Goal: Information Seeking & Learning: Learn about a topic

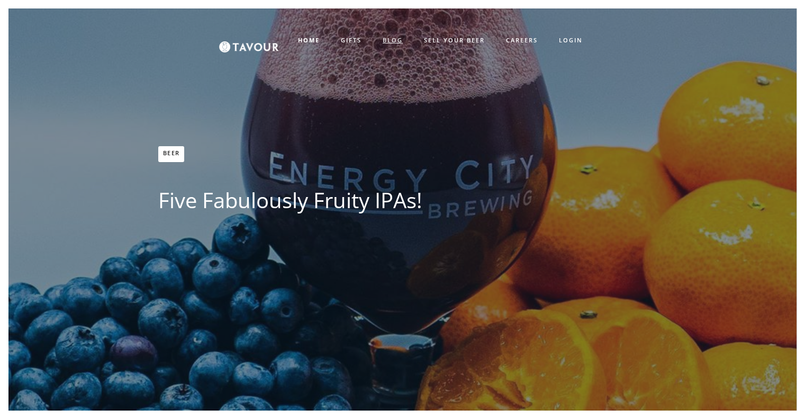
click at [388, 33] on link "BLOG" at bounding box center [392, 40] width 41 height 17
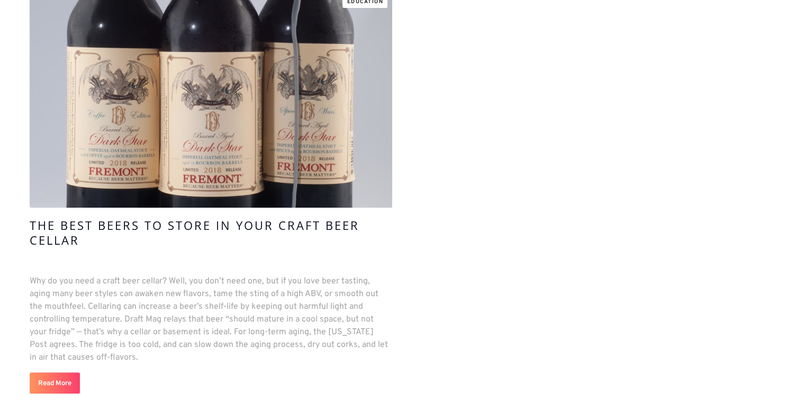
scroll to position [462, 0]
click at [123, 226] on h4 "The Best Beers To Store in Your Craft Beer Cellar" at bounding box center [211, 232] width 363 height 30
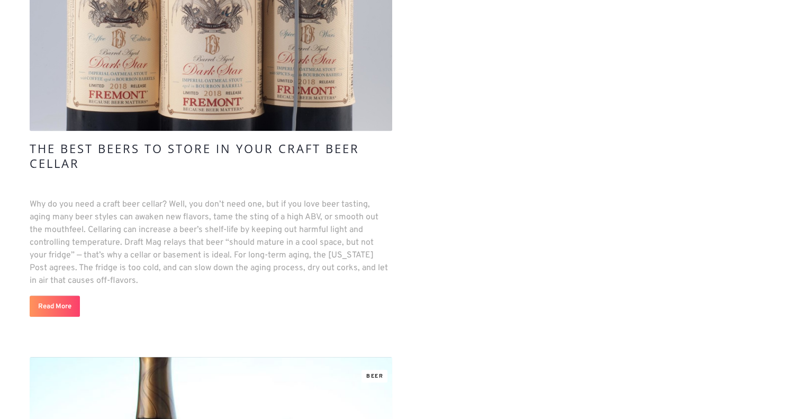
scroll to position [553, 0]
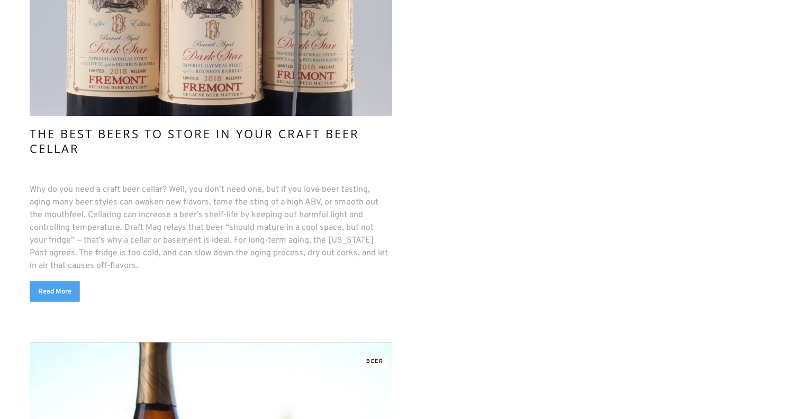
click at [51, 298] on link "Read More" at bounding box center [55, 291] width 50 height 21
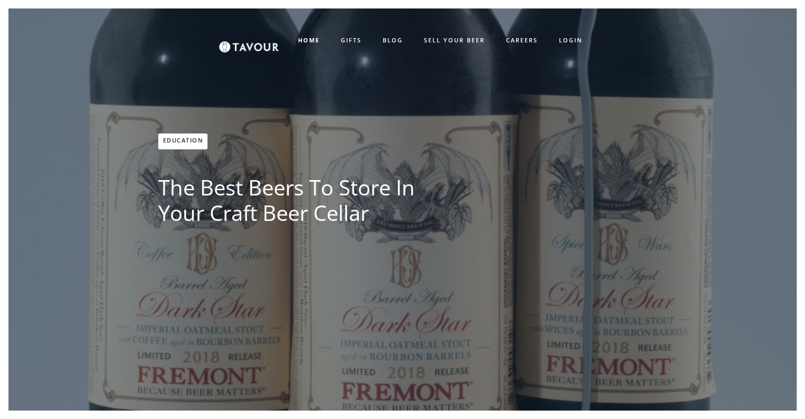
click at [385, 49] on nav "HOME GIFTS BLOG SELL YOUR BEER CAREERS LOGIN SIGN UP" at bounding box center [440, 40] width 323 height 42
click at [391, 38] on link "BLOG" at bounding box center [392, 40] width 41 height 17
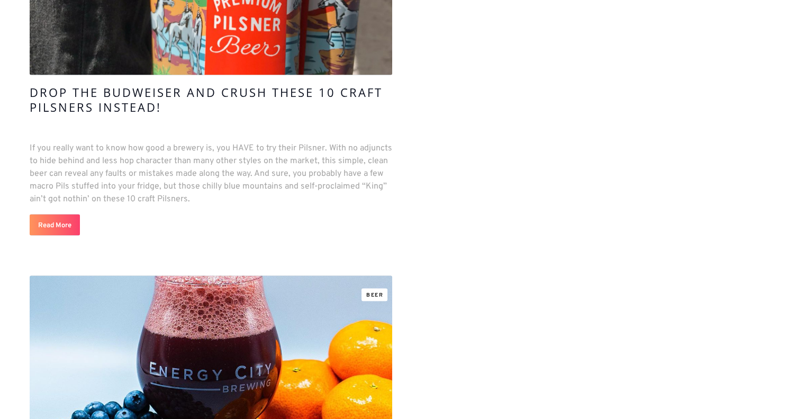
scroll to position [1804, 0]
click at [272, 92] on h4 "Drop the Budweiser and Crush these 10 Craft Pilsners Instead!" at bounding box center [211, 99] width 363 height 30
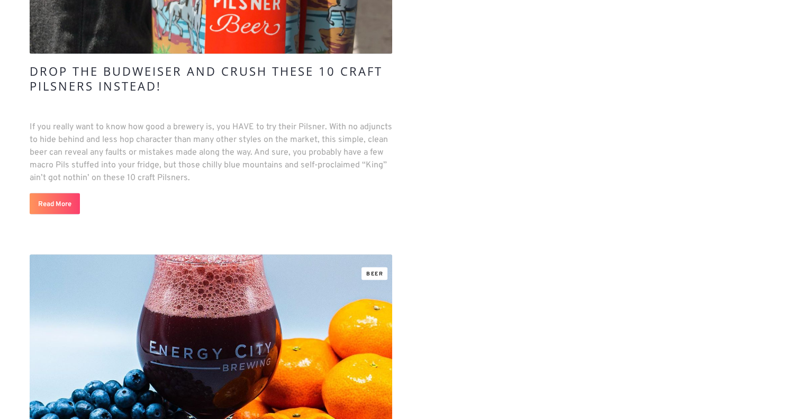
click at [332, 67] on h4 "Drop the Budweiser and Crush these 10 Craft Pilsners Instead!" at bounding box center [211, 79] width 363 height 30
click at [328, 72] on h4 "Drop the Budweiser and Crush these 10 Craft Pilsners Instead!" at bounding box center [211, 79] width 363 height 30
click at [52, 198] on link "Read More" at bounding box center [55, 203] width 50 height 21
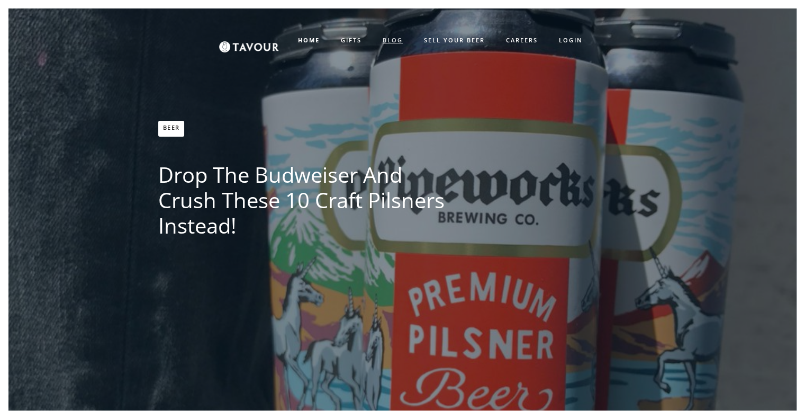
click at [385, 38] on link "BLOG" at bounding box center [392, 40] width 41 height 17
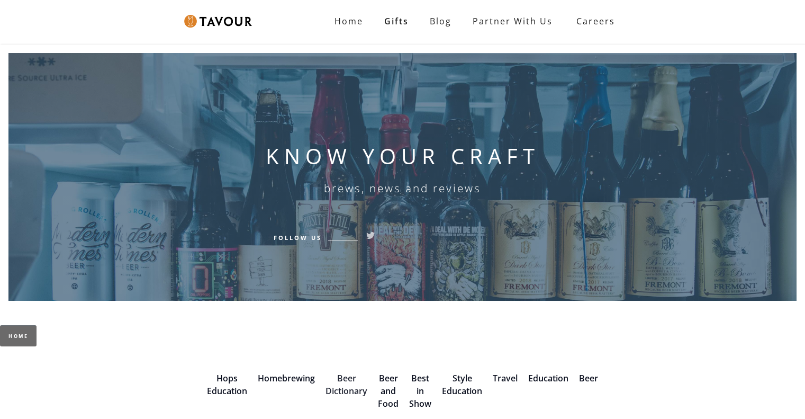
click at [352, 387] on link "Beer Dictionary" at bounding box center [347, 384] width 42 height 24
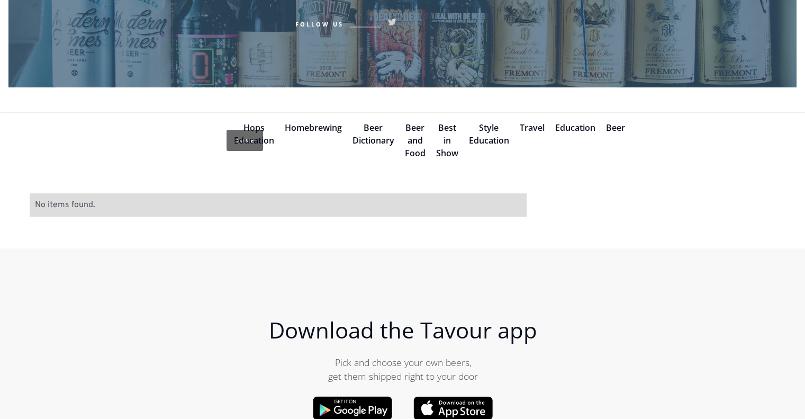
scroll to position [204, 0]
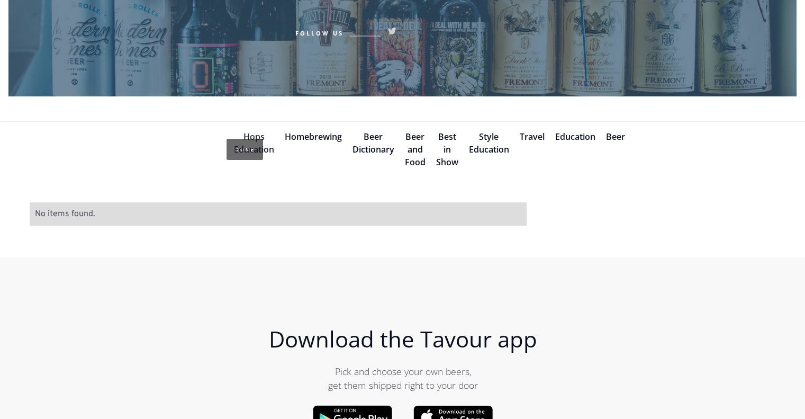
click at [253, 136] on link "Hops Education" at bounding box center [254, 143] width 40 height 24
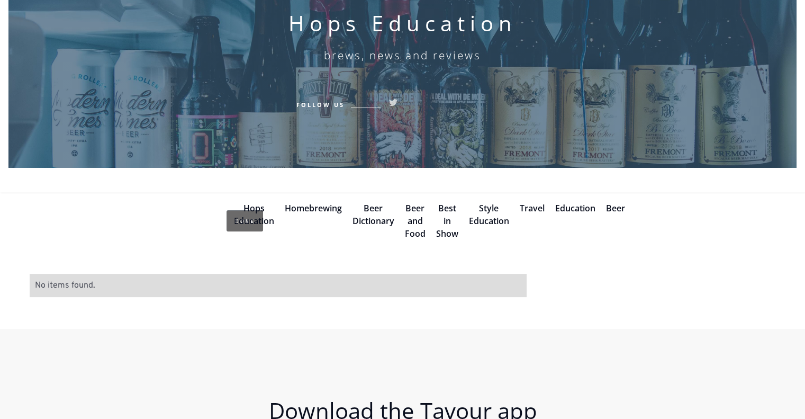
scroll to position [131, 0]
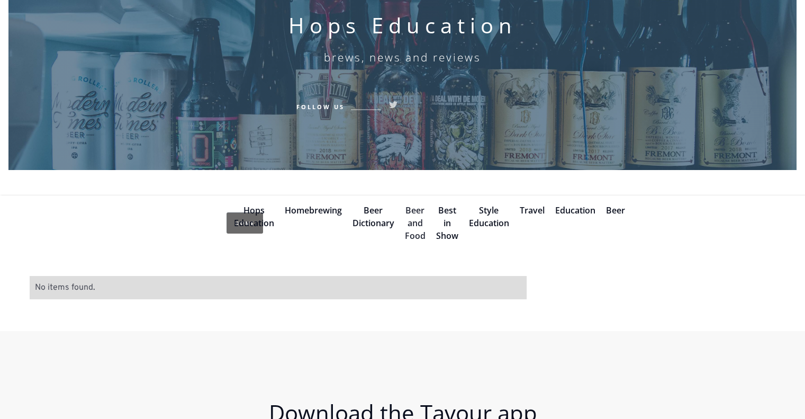
click at [414, 226] on link "Beer and Food" at bounding box center [415, 222] width 21 height 37
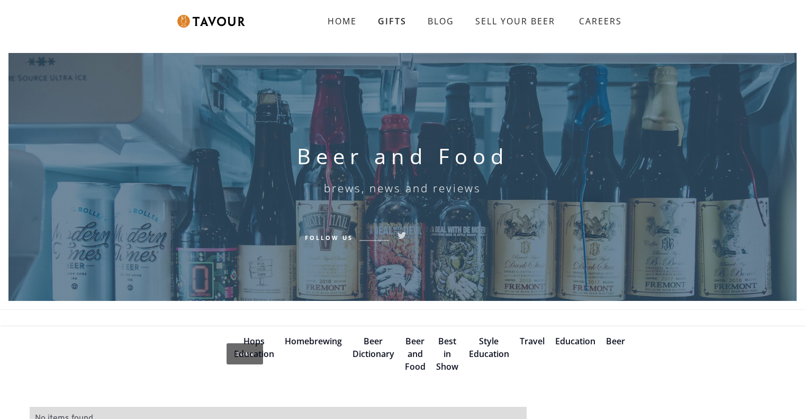
click at [438, 357] on div "Best in Show" at bounding box center [447, 354] width 33 height 38
click at [441, 356] on div "Best in Show" at bounding box center [447, 354] width 33 height 38
click at [447, 356] on link "Best in Show" at bounding box center [447, 353] width 22 height 37
click at [525, 21] on link "SELL YOUR BEER" at bounding box center [515, 21] width 101 height 21
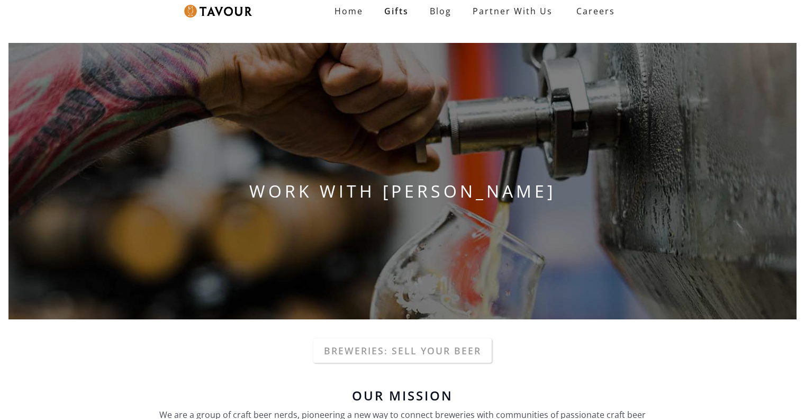
scroll to position [10, 0]
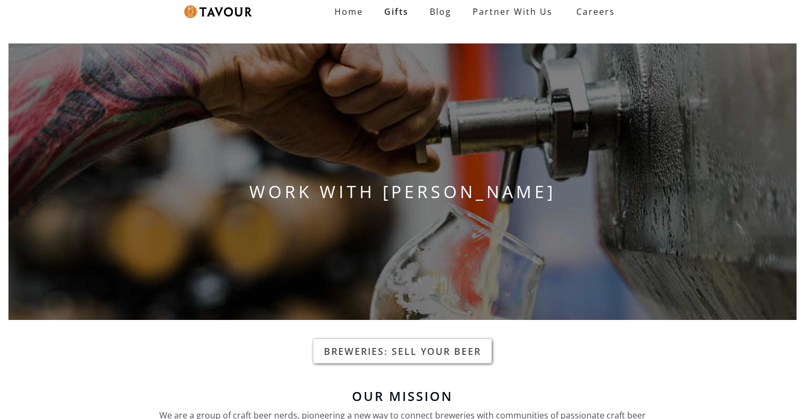
click at [366, 345] on link "Breweries: Sell your beer" at bounding box center [403, 351] width 178 height 24
